Goal: Task Accomplishment & Management: Use online tool/utility

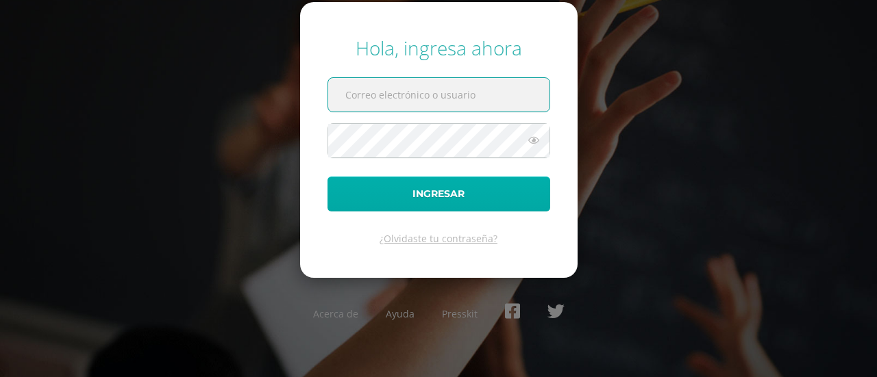
type input "[EMAIL_ADDRESS][DOMAIN_NAME]"
click at [403, 188] on button "Ingresar" at bounding box center [438, 194] width 223 height 35
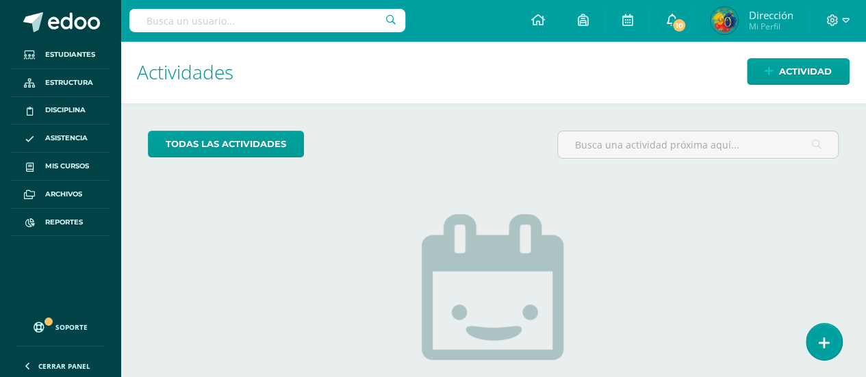
click at [670, 27] on span at bounding box center [671, 20] width 11 height 15
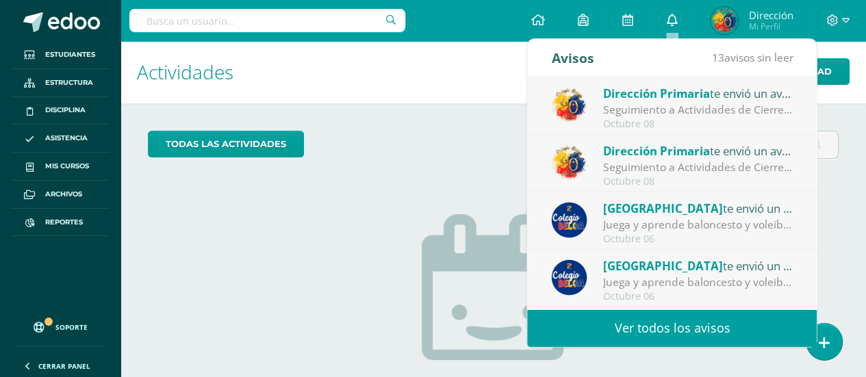
click at [670, 27] on span at bounding box center [671, 20] width 11 height 15
click at [671, 25] on icon at bounding box center [671, 20] width 11 height 12
click at [624, 326] on link "Ver todos los avisos" at bounding box center [672, 329] width 290 height 38
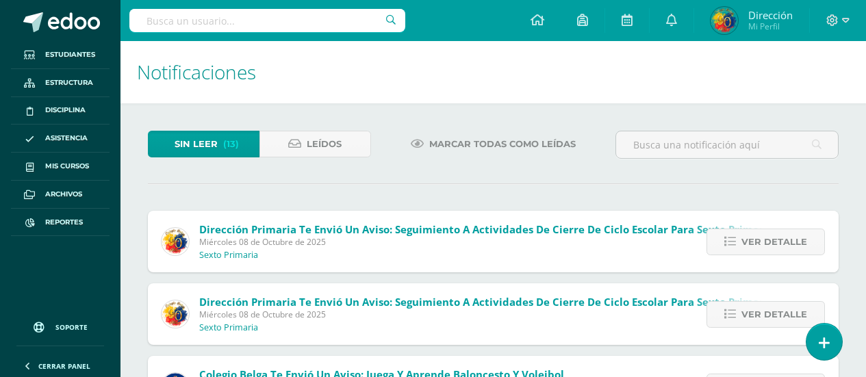
click at [451, 143] on span "Marcar todas como leídas" at bounding box center [502, 143] width 147 height 25
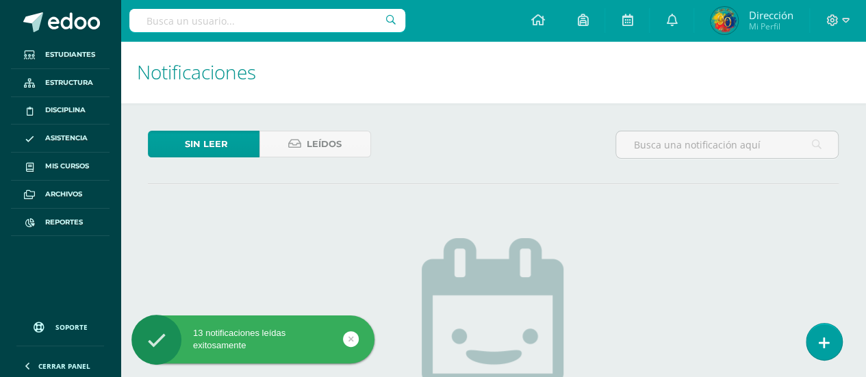
click at [69, 221] on span "Reportes" at bounding box center [64, 222] width 38 height 11
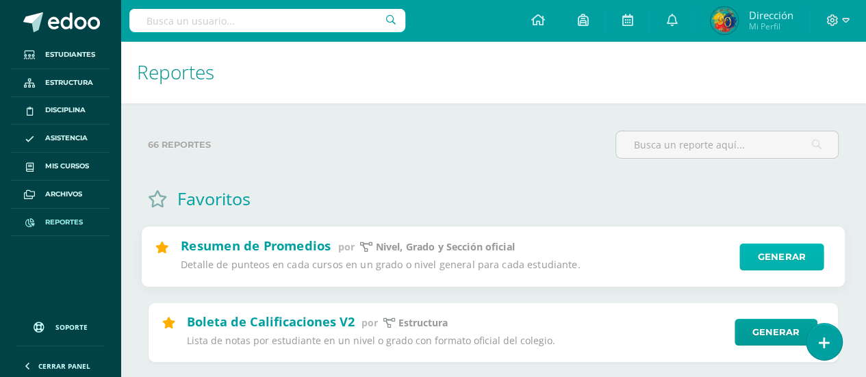
click at [778, 258] on link "Generar" at bounding box center [782, 257] width 84 height 27
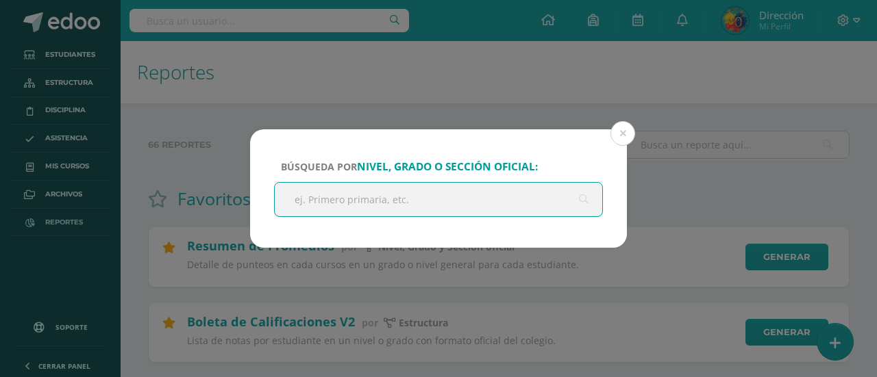
click at [504, 201] on input "text" at bounding box center [438, 200] width 327 height 34
type input "Sexto"
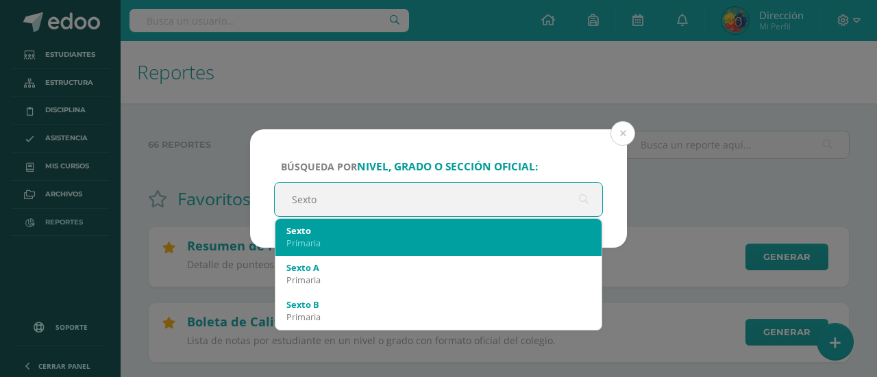
click at [442, 238] on div "Primaria" at bounding box center [438, 243] width 304 height 12
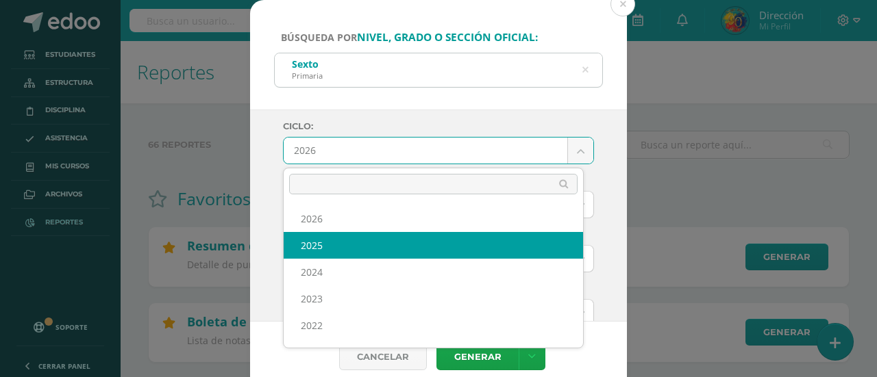
select select "6"
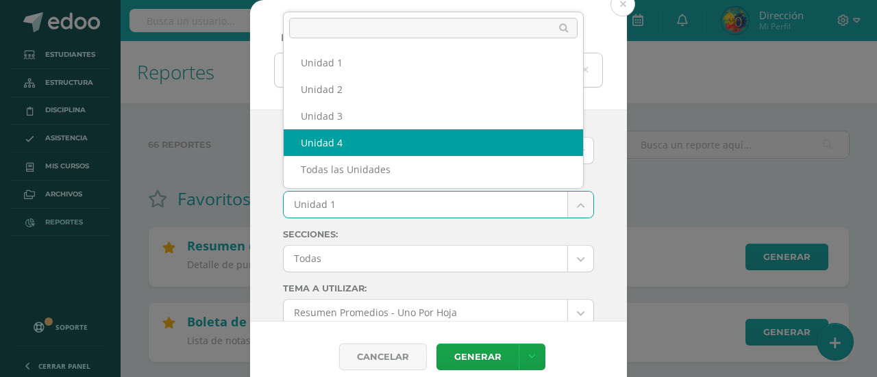
select select "Unidad 4"
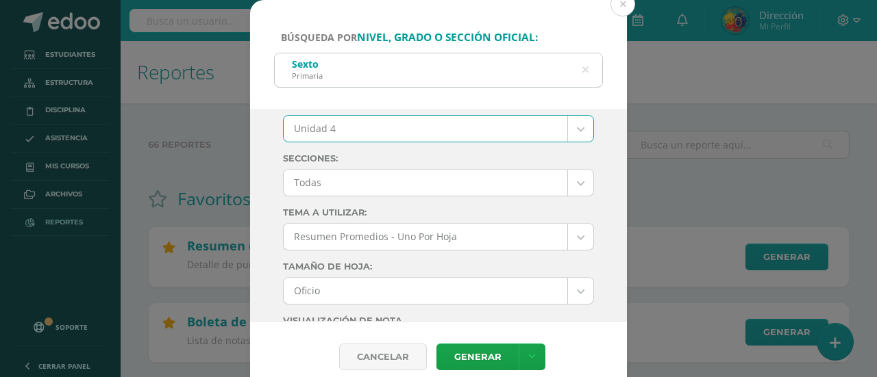
scroll to position [95, 0]
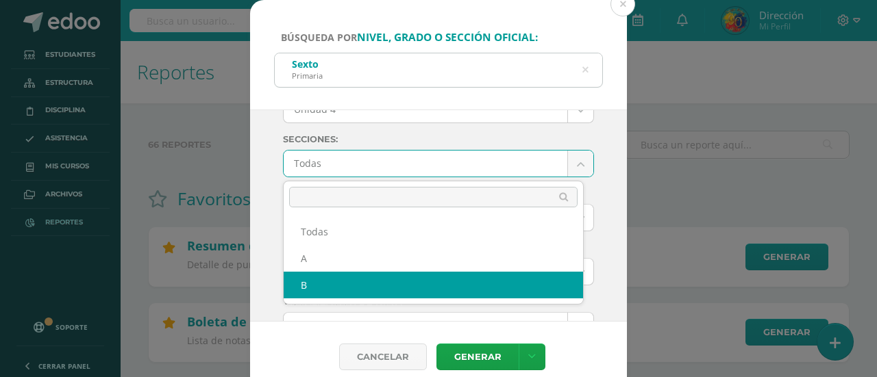
select select "B"
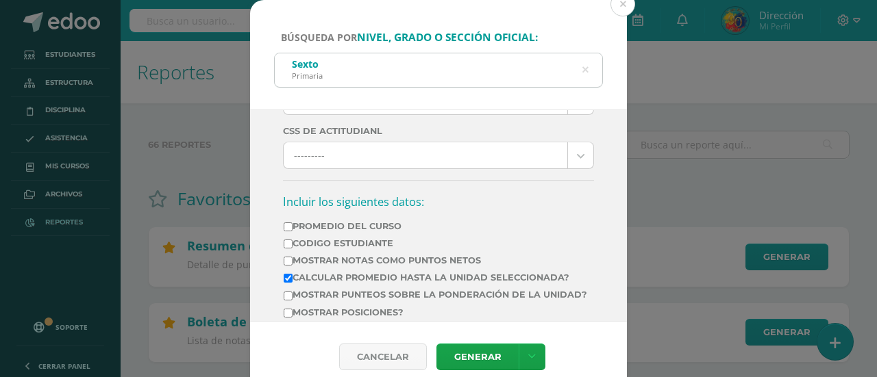
scroll to position [459, 0]
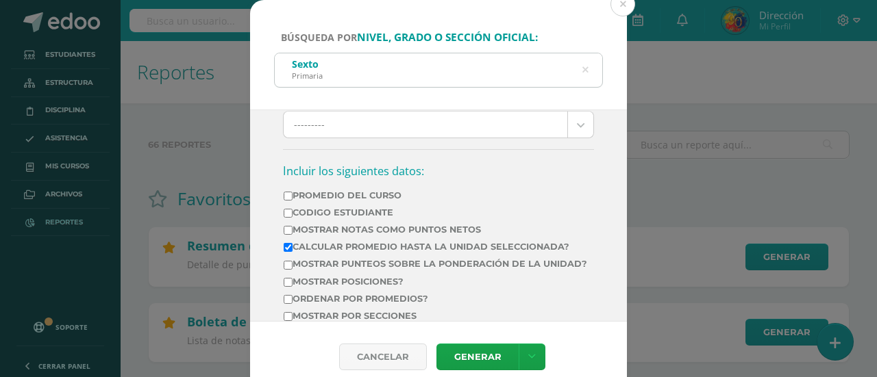
click at [407, 249] on label "Calcular promedio hasta la unidad seleccionada?" at bounding box center [435, 247] width 303 height 10
click at [292, 249] on input "Calcular promedio hasta la unidad seleccionada?" at bounding box center [288, 247] width 9 height 9
checkbox input "false"
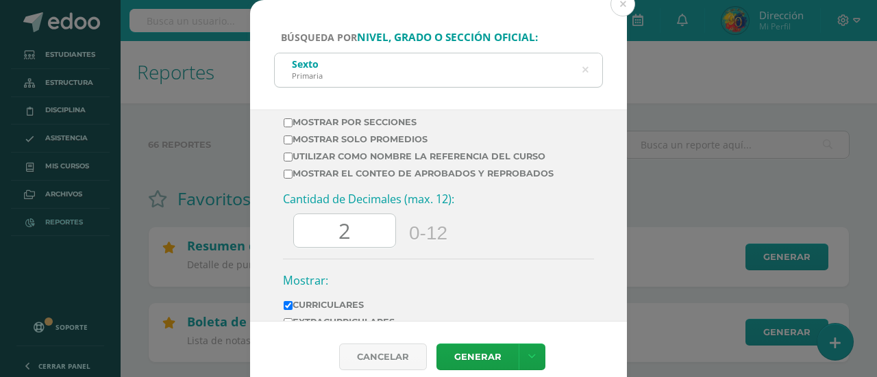
scroll to position [655, 0]
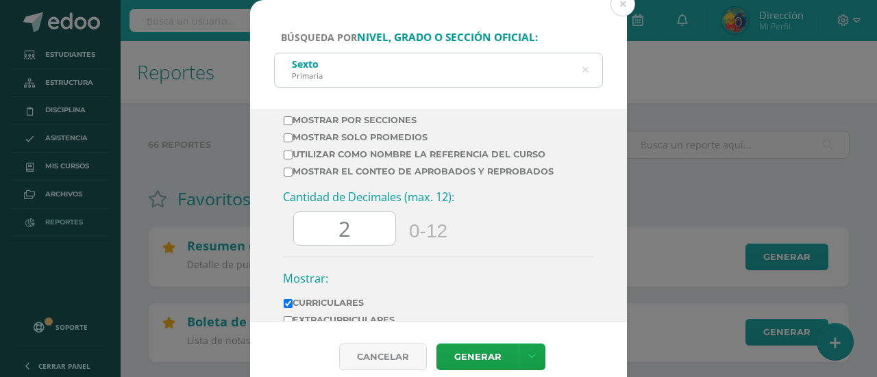
click at [355, 246] on input "2" at bounding box center [344, 229] width 101 height 34
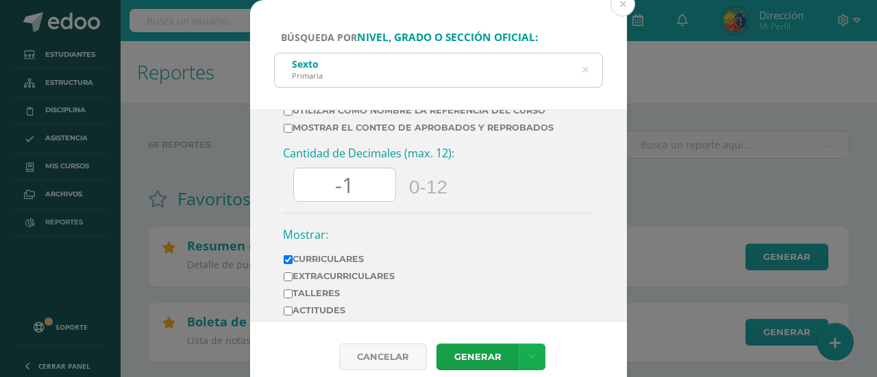
type input "-1"
click at [528, 353] on icon at bounding box center [532, 357] width 8 height 12
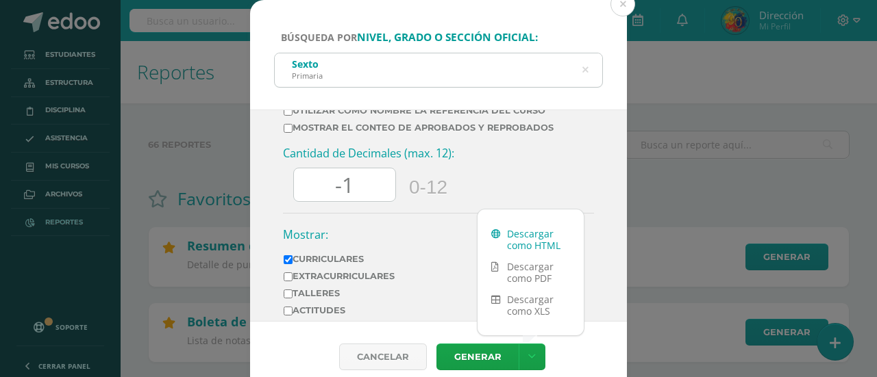
click at [536, 244] on link "Descargar como HTML" at bounding box center [530, 239] width 106 height 33
click at [352, 202] on input "-1" at bounding box center [344, 185] width 101 height 34
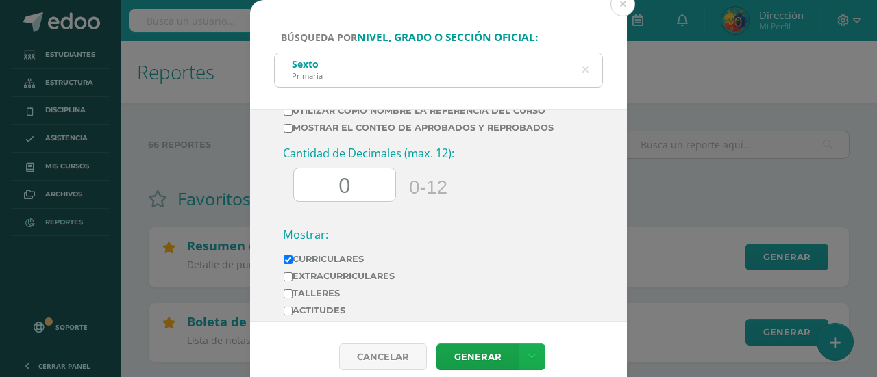
type input "0"
click at [520, 354] on link at bounding box center [531, 357] width 27 height 27
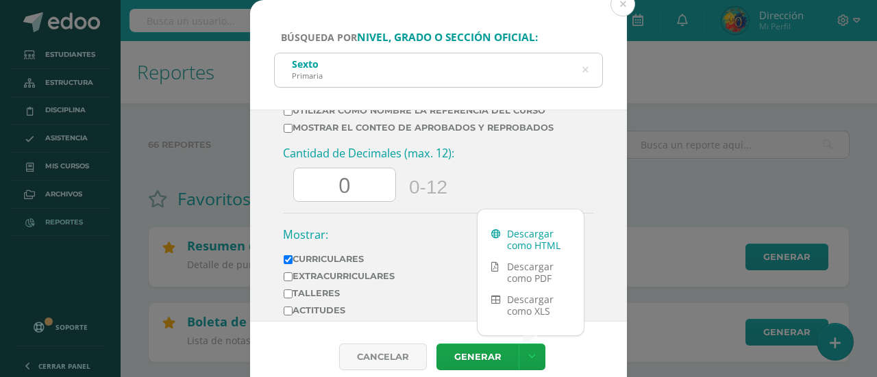
click at [542, 247] on link "Descargar como HTML" at bounding box center [530, 239] width 106 height 33
click at [481, 161] on h3 "Cantidad de Decimales (max. 12):" at bounding box center [438, 153] width 311 height 15
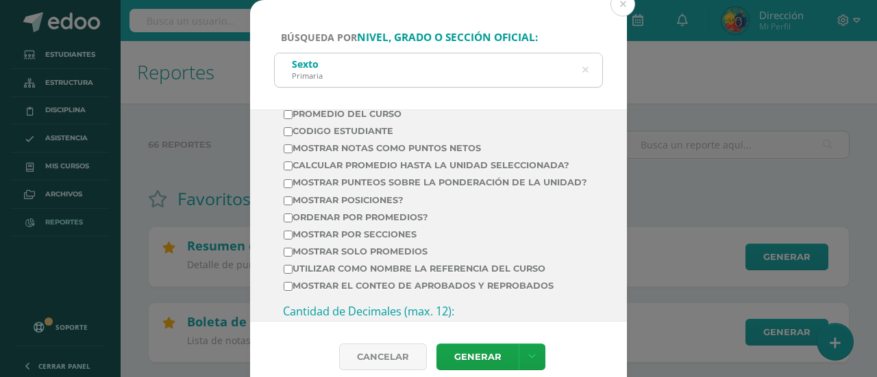
scroll to position [517, 0]
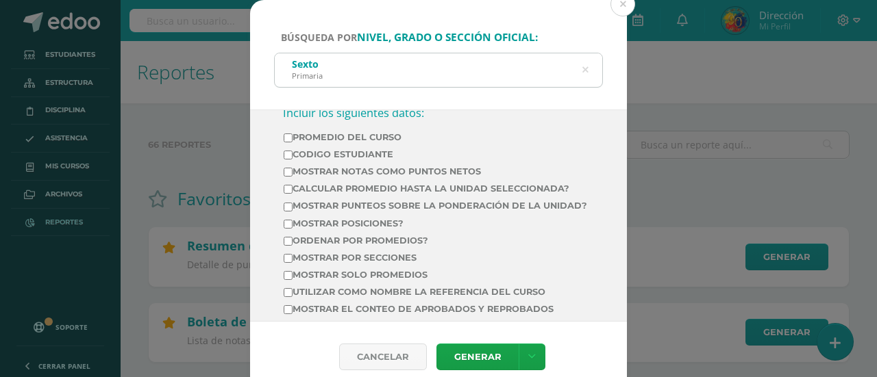
click at [433, 194] on label "Calcular promedio hasta la unidad seleccionada?" at bounding box center [435, 189] width 303 height 10
click at [292, 194] on input "Calcular promedio hasta la unidad seleccionada?" at bounding box center [288, 189] width 9 height 9
checkbox input "true"
click at [528, 354] on icon at bounding box center [532, 357] width 8 height 12
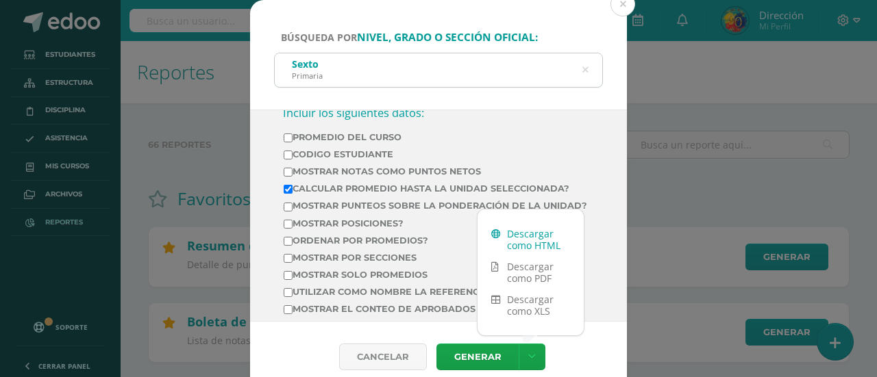
click at [522, 246] on link "Descargar como HTML" at bounding box center [530, 239] width 106 height 33
